Goal: Navigation & Orientation: Understand site structure

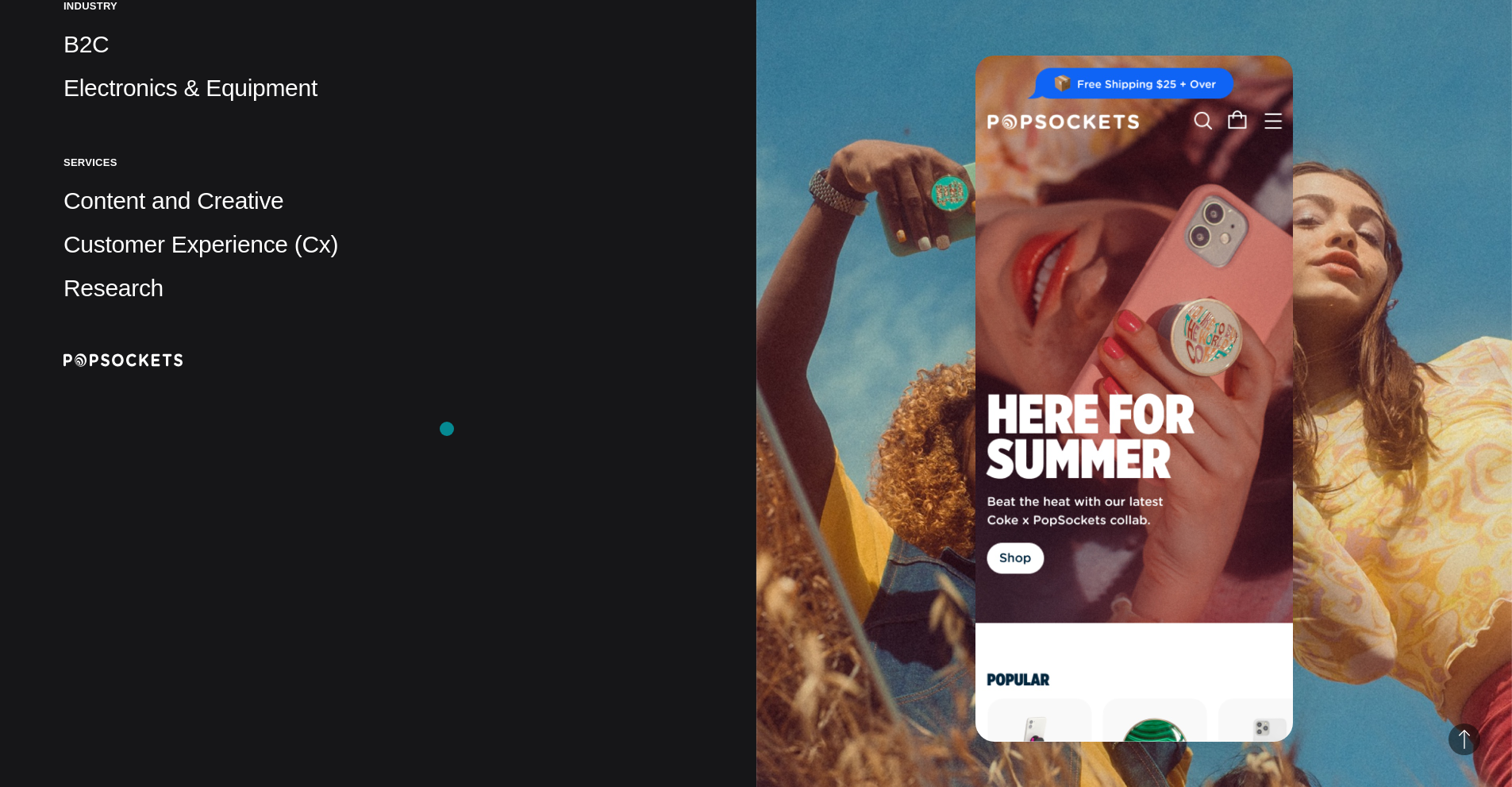
scroll to position [556, 0]
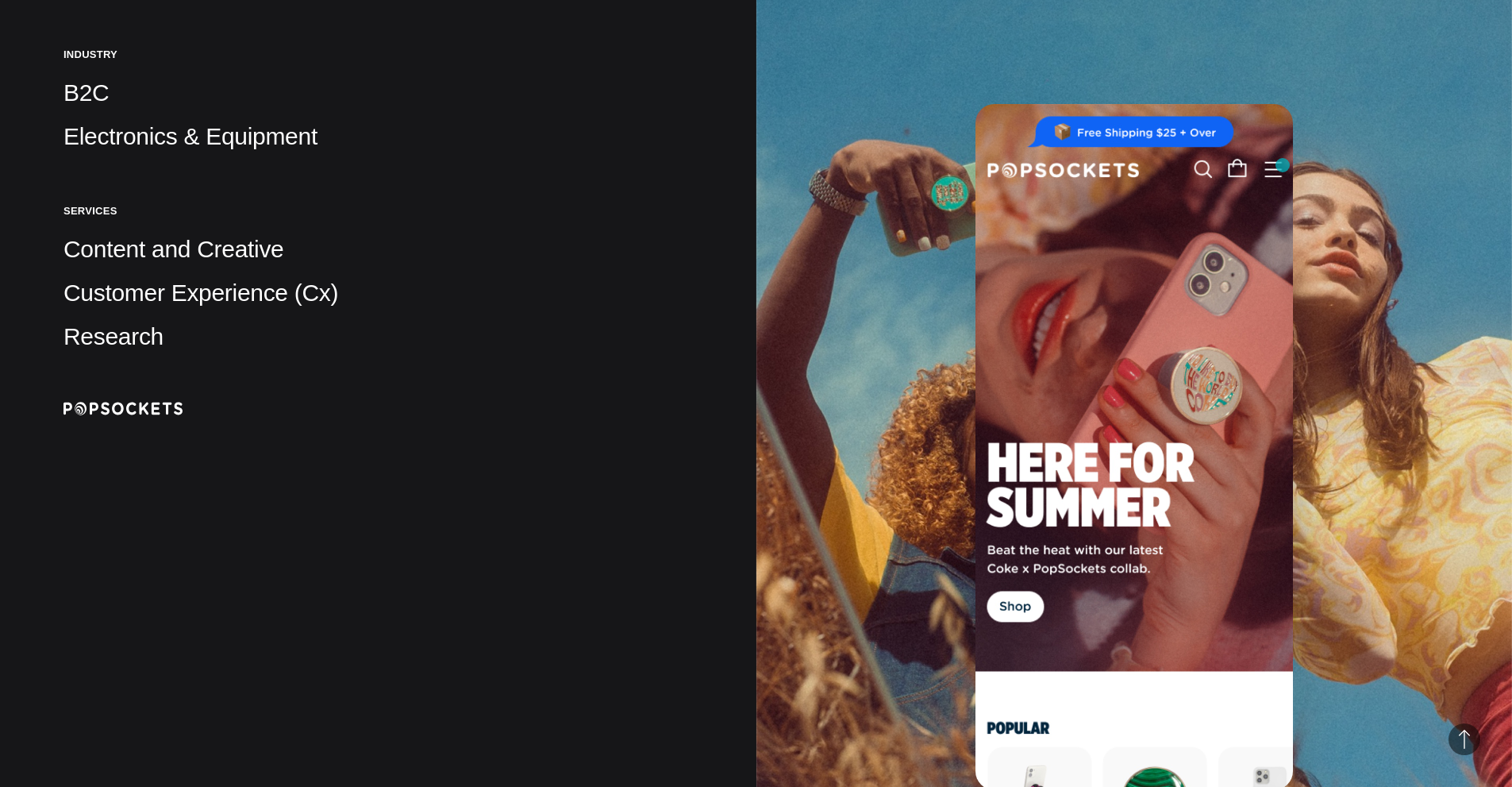
click at [1280, 163] on img at bounding box center [1134, 446] width 318 height 686
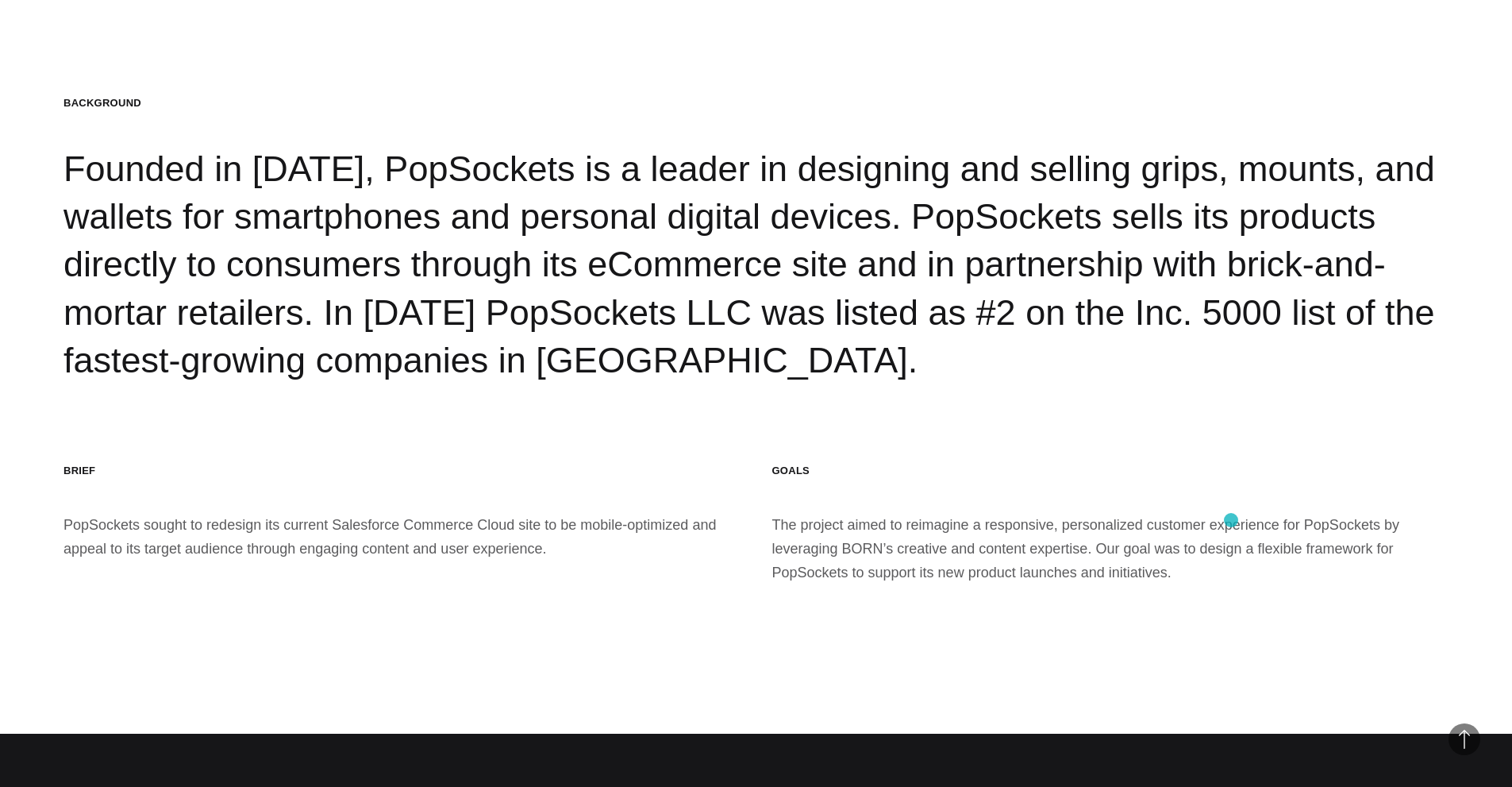
scroll to position [2620, 0]
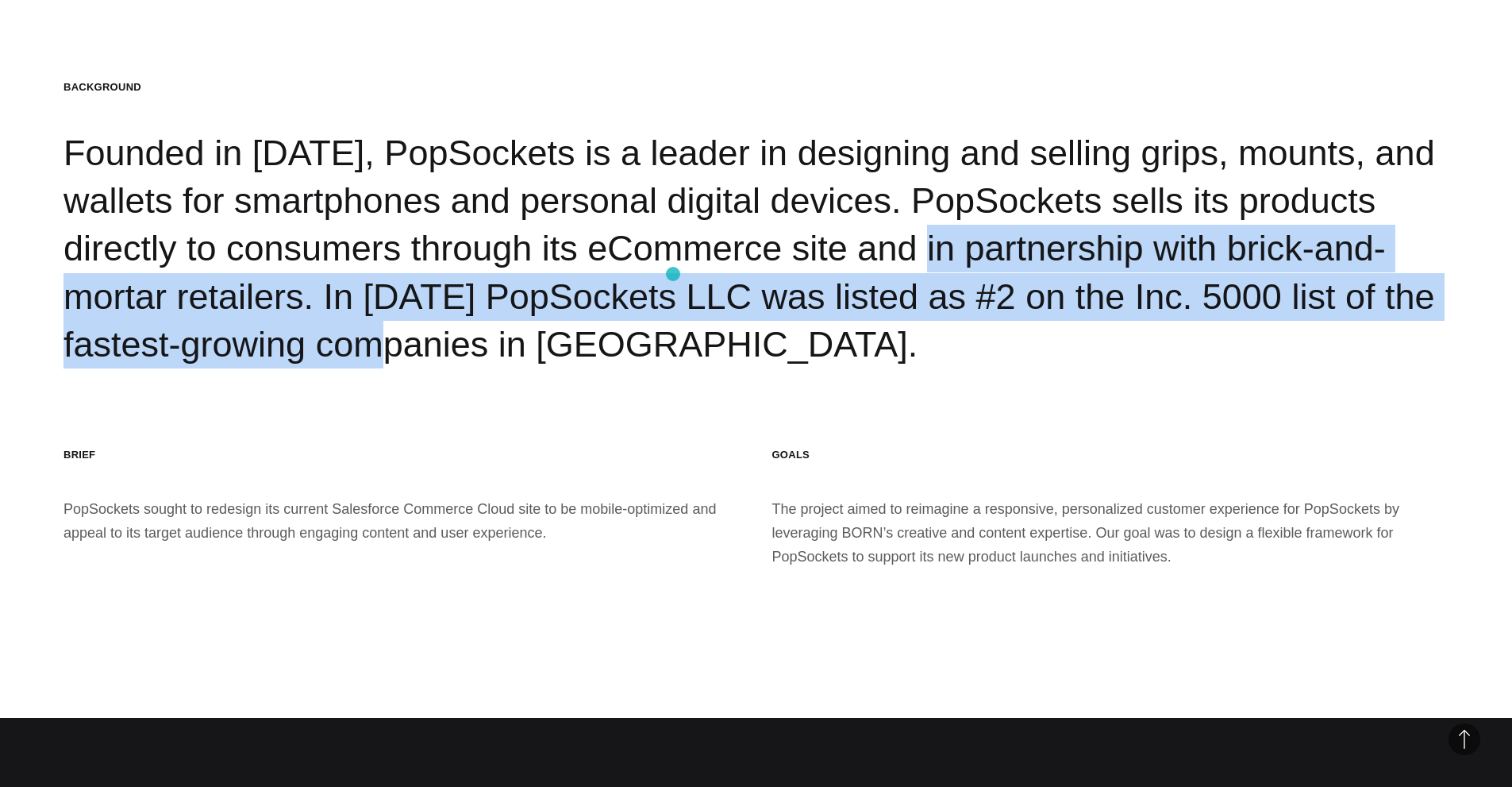
drag, startPoint x: 1306, startPoint y: 314, endPoint x: 673, endPoint y: 274, distance: 634.3
click at [673, 274] on div "BACKGROUND Founded in [DATE], PopSockets is a leader in designing and selling g…" at bounding box center [756, 224] width 1385 height 288
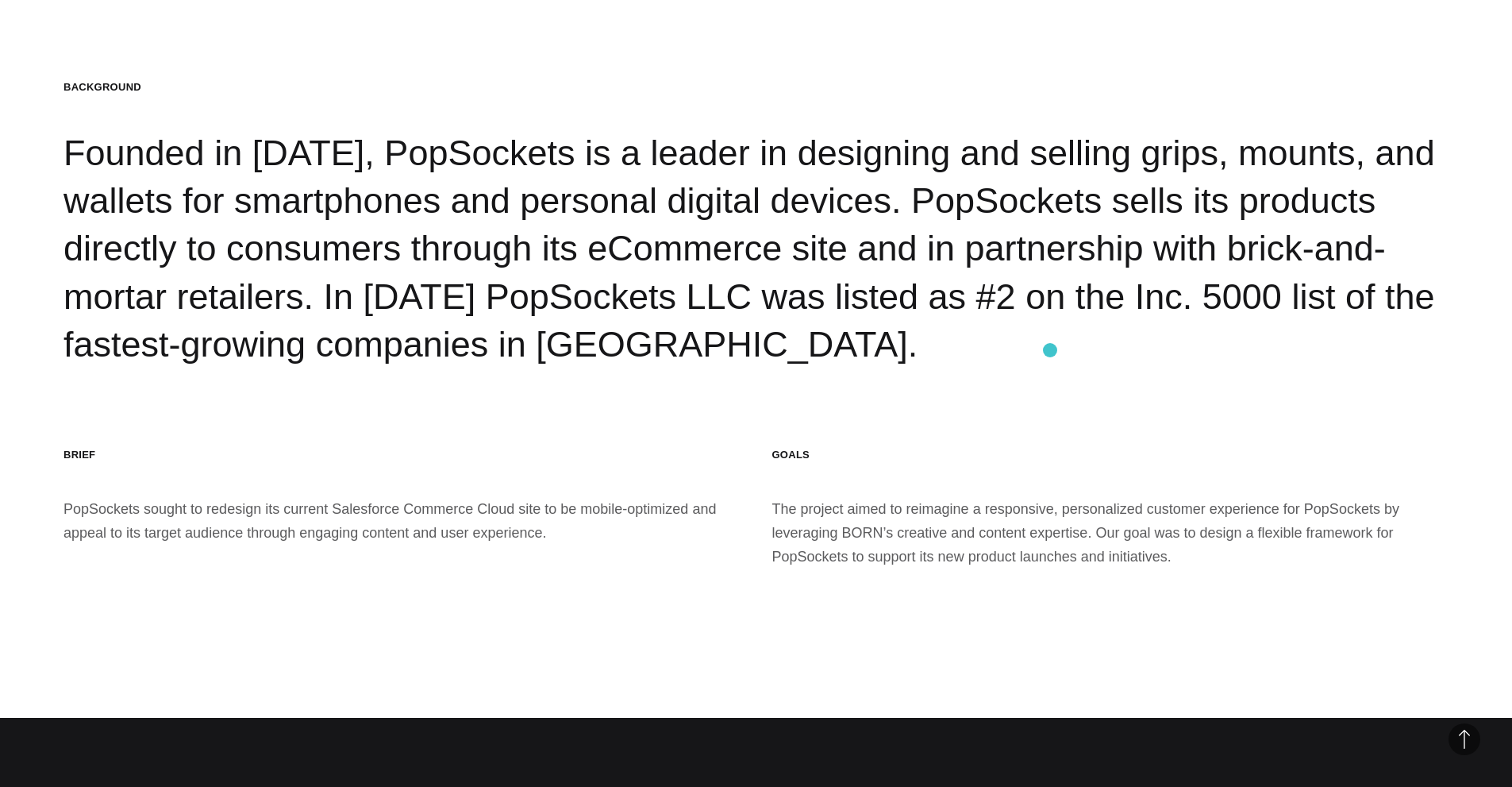
click at [1050, 350] on div "BACKGROUND Founded in [DATE], PopSockets is a leader in designing and selling g…" at bounding box center [756, 224] width 1385 height 288
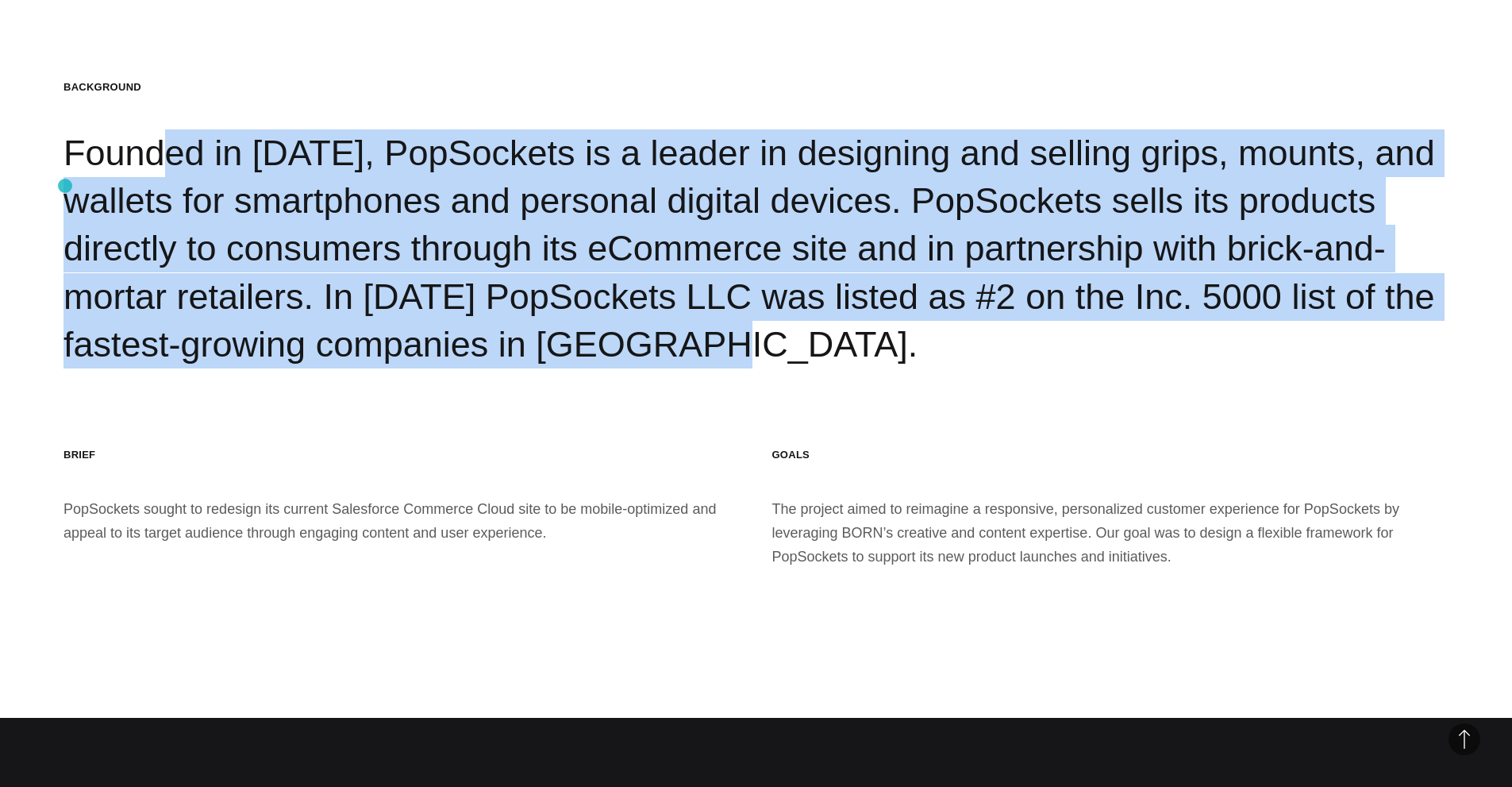
drag, startPoint x: 270, startPoint y: 374, endPoint x: 65, endPoint y: 186, distance: 278.2
click at [65, 186] on div "BACKGROUND Founded in 2014, PopSockets is a leader in designing and selling gri…" at bounding box center [756, 224] width 1385 height 288
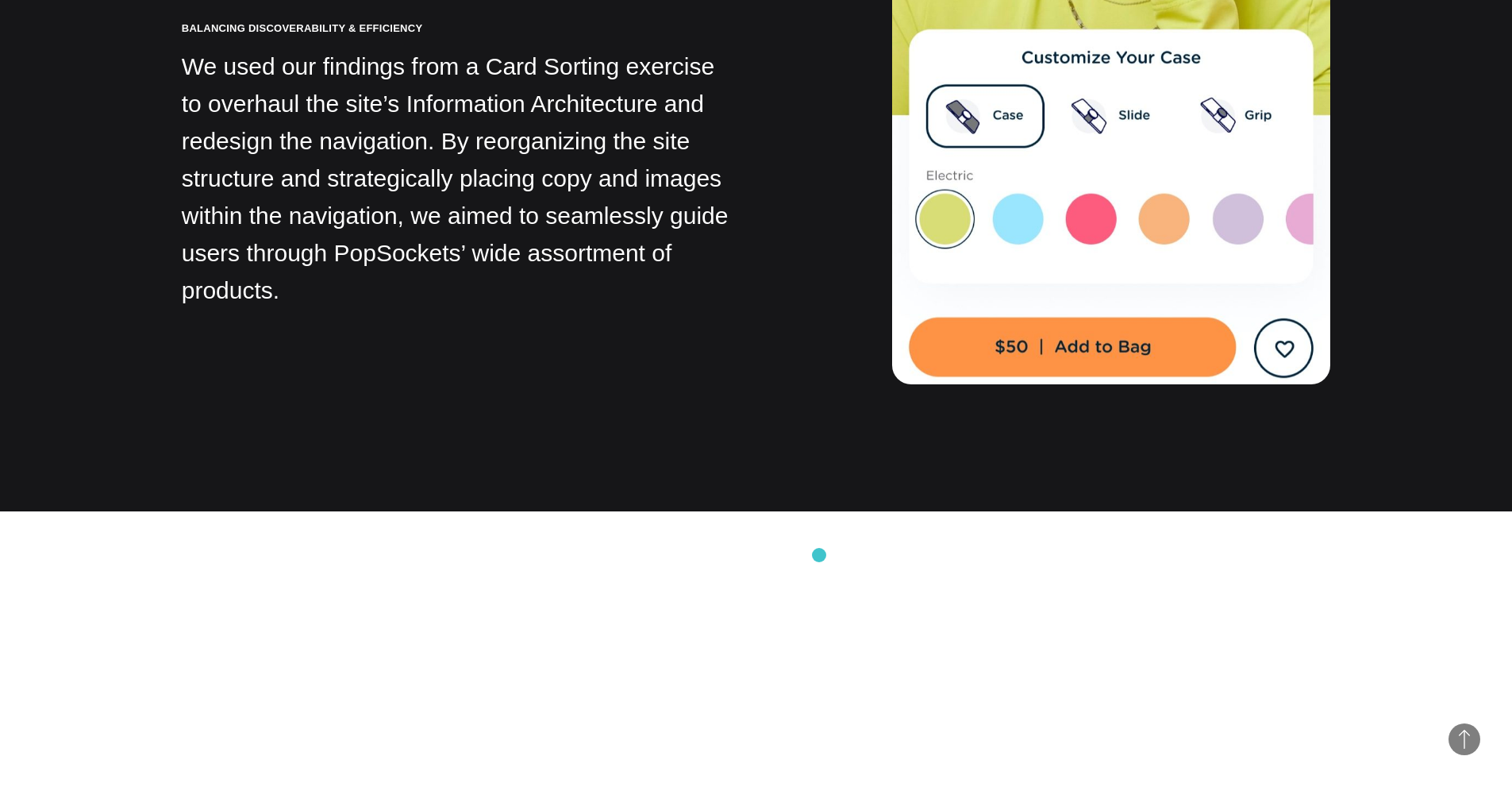
scroll to position [12228, 0]
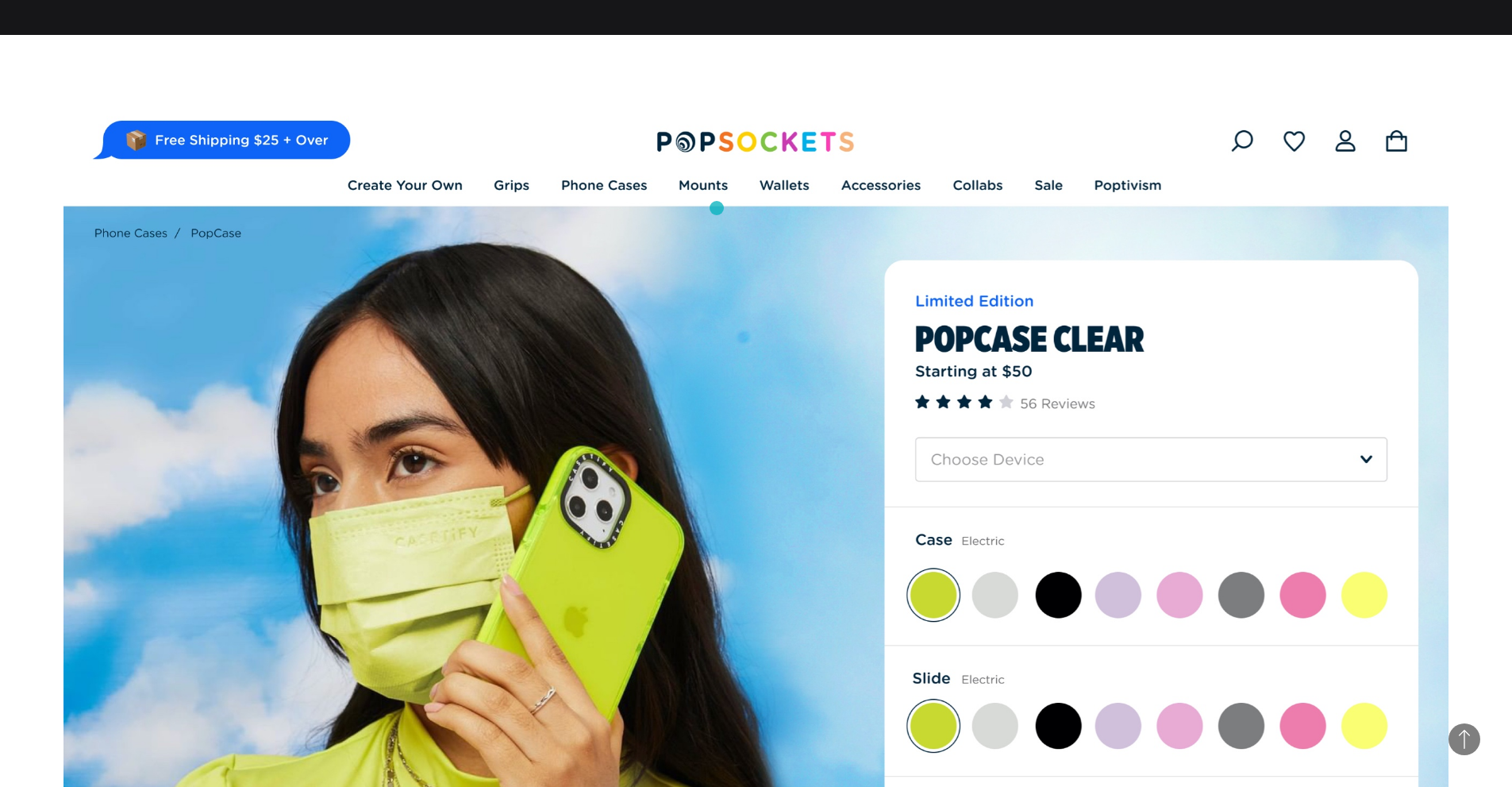
click at [717, 208] on img at bounding box center [756, 532] width 1385 height 866
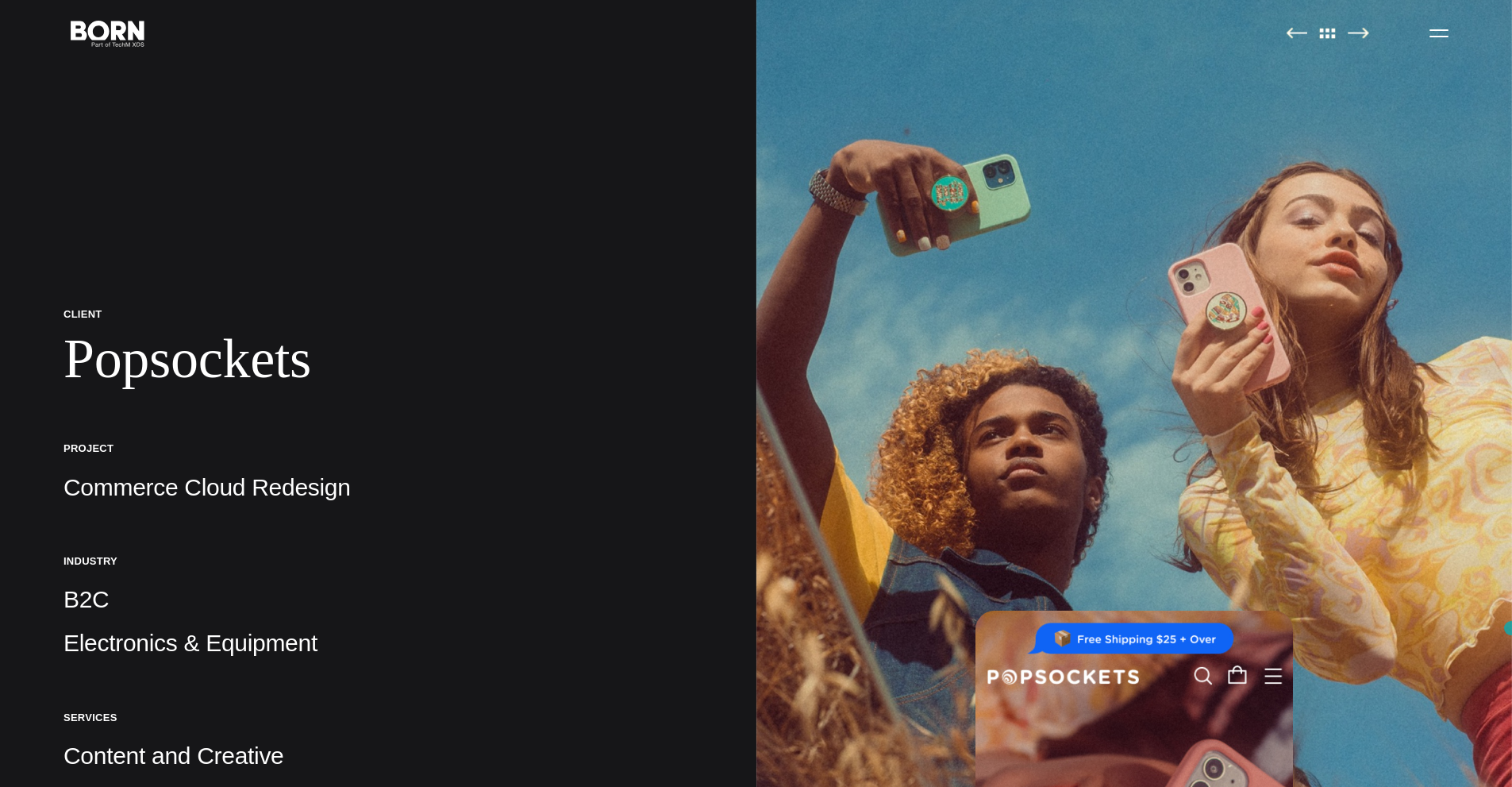
scroll to position [0, 0]
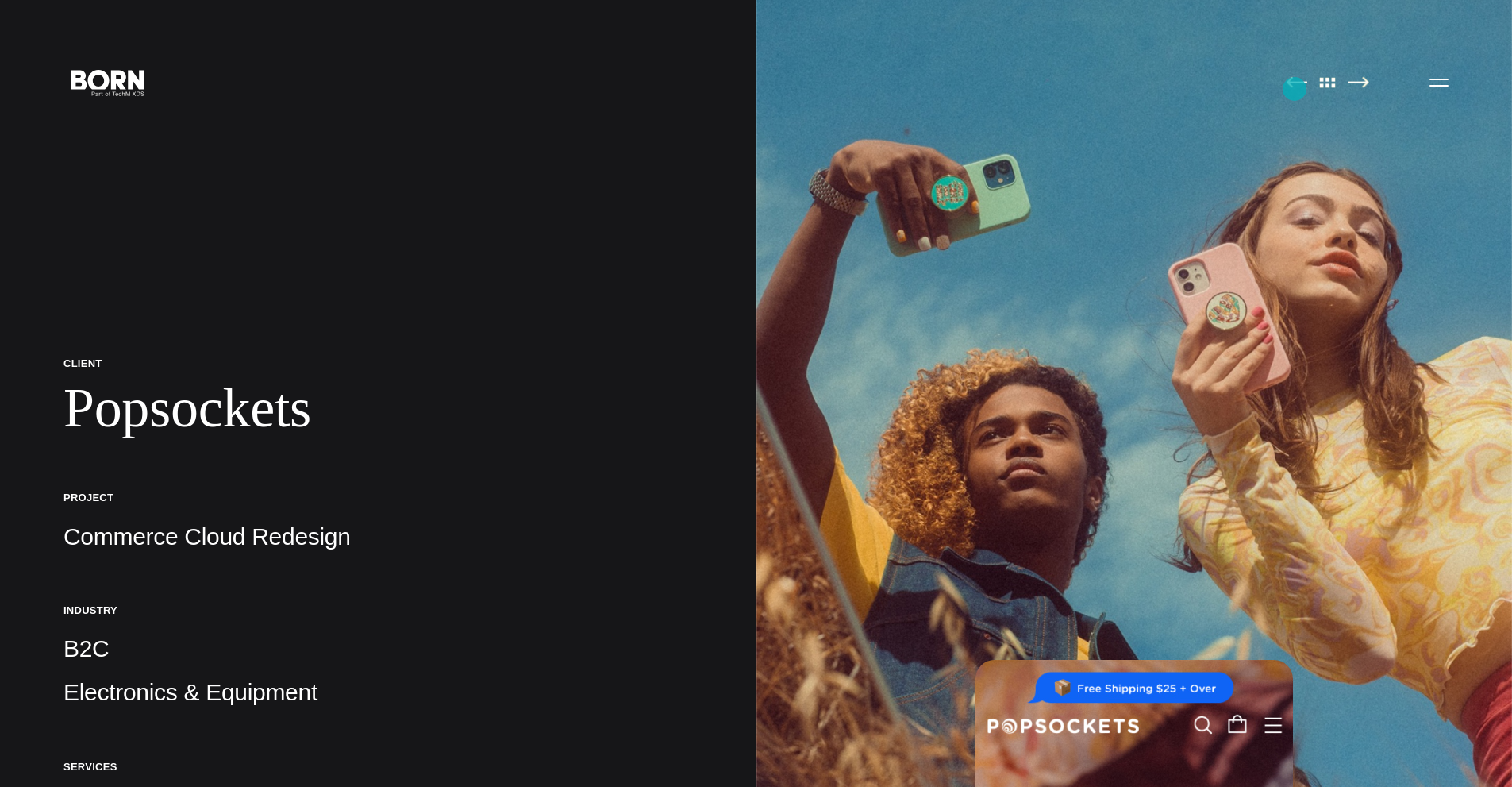
click at [1295, 89] on link at bounding box center [1296, 83] width 22 height 16
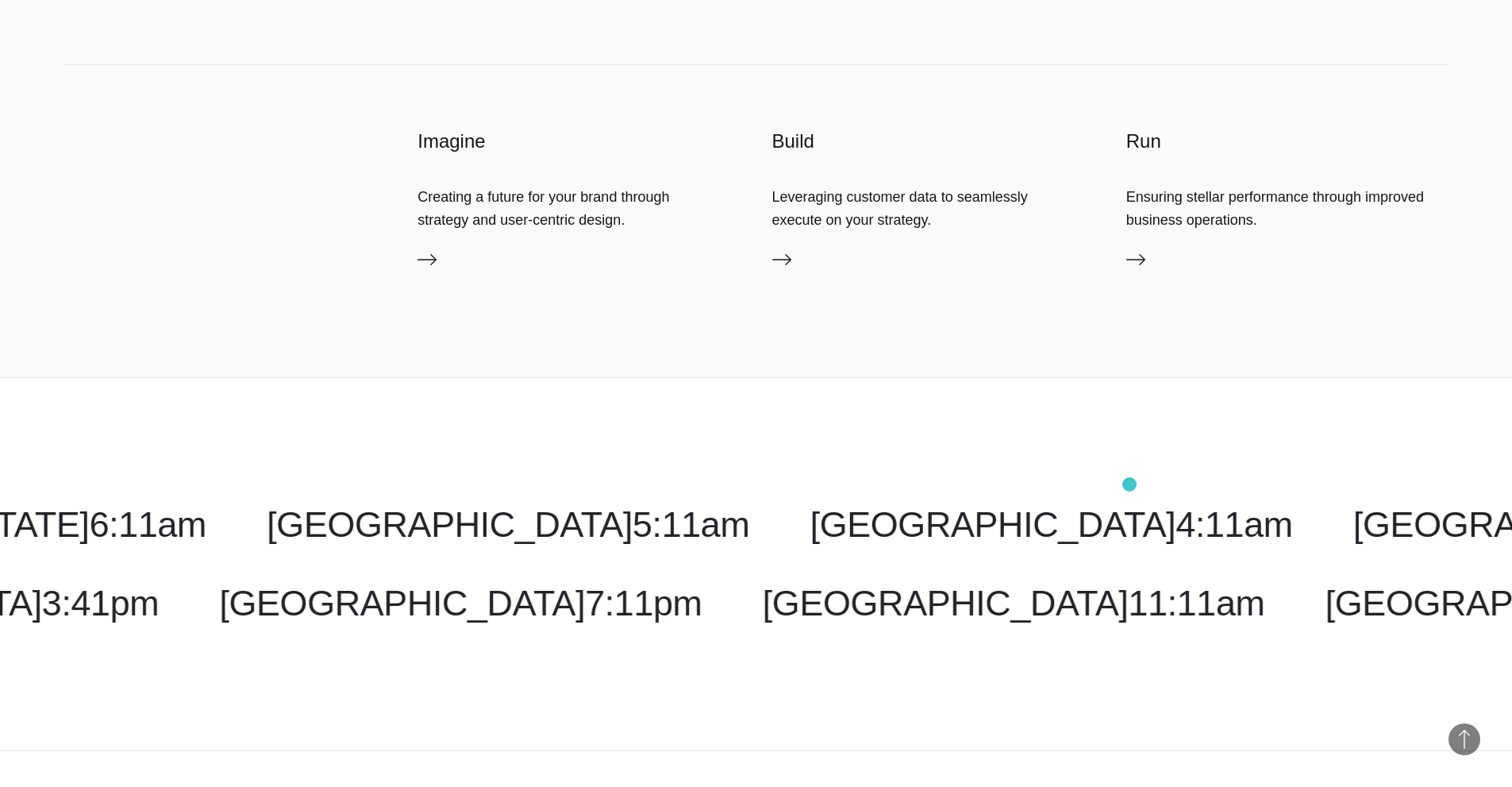
scroll to position [4848, 0]
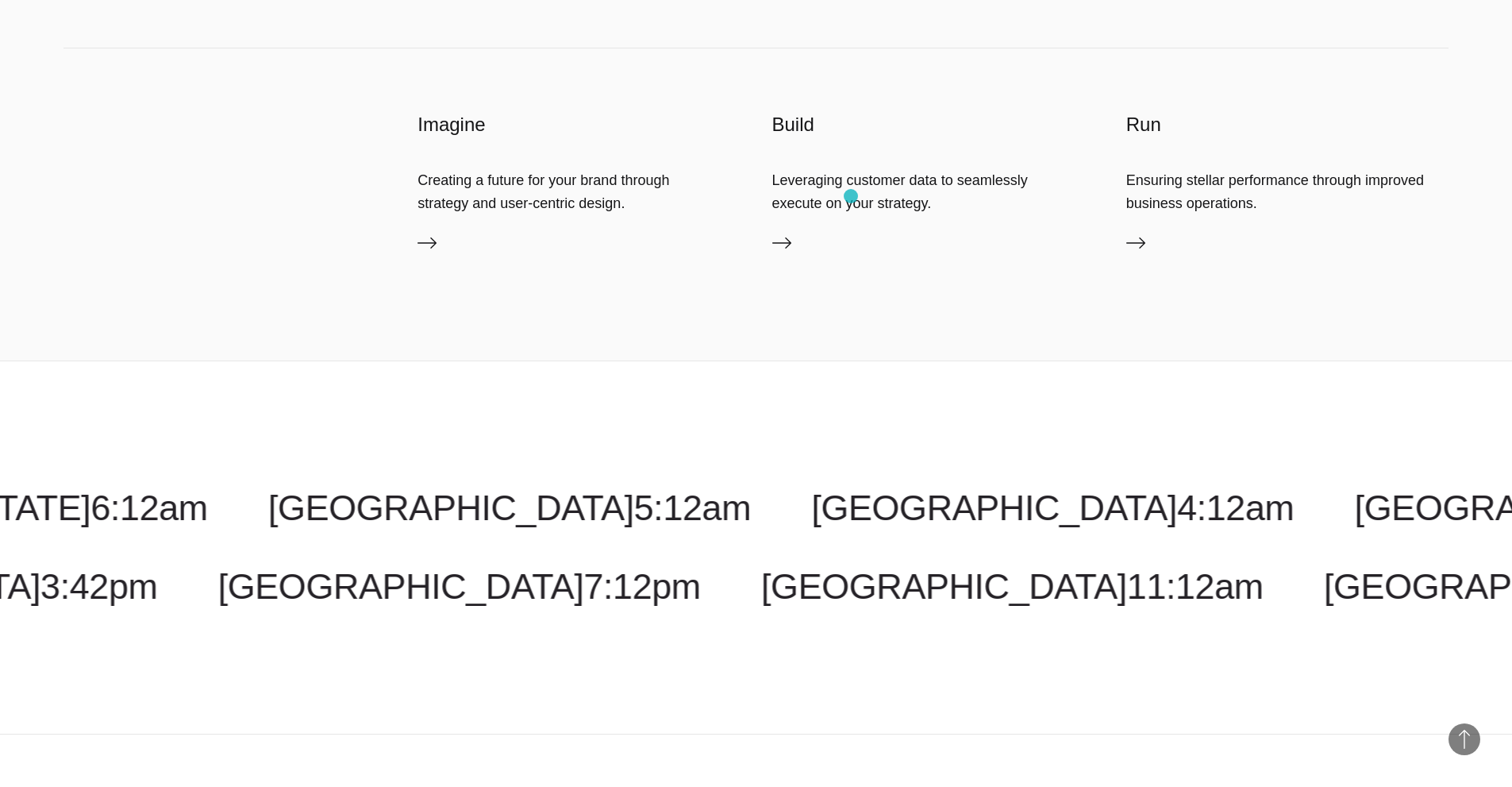
click at [850, 197] on div "Leveraging customer data to seamlessly execute on your strategy." at bounding box center [932, 191] width 322 height 45
click at [1156, 226] on div "Run Ensuring stellar performance through improved business operations. Services" at bounding box center [1287, 188] width 322 height 153
click at [1144, 246] on icon at bounding box center [1136, 243] width 19 height 19
